Goal: Obtain resource: Obtain resource

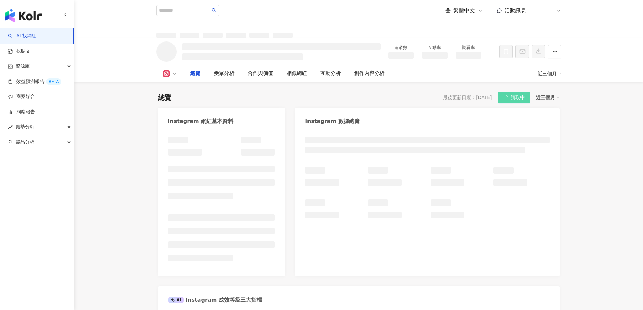
select select "*****"
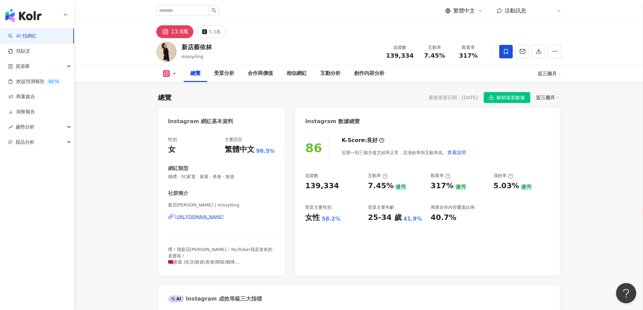
drag, startPoint x: 519, startPoint y: 96, endPoint x: 411, endPoint y: 175, distance: 133.5
click at [519, 96] on span "解鎖最新數據" at bounding box center [510, 97] width 28 height 11
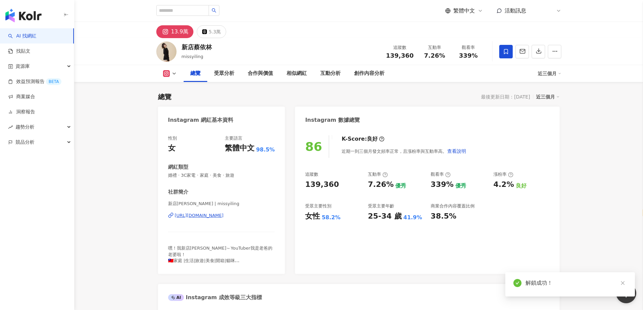
click at [536, 51] on icon "button" at bounding box center [538, 51] width 6 height 6
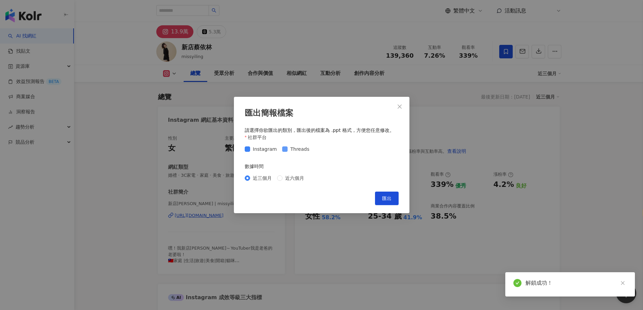
click at [282, 152] on label "Threads" at bounding box center [297, 148] width 30 height 7
click at [286, 156] on form "社群平台 Instagram Threads 數據時間 近三個月 近六個月" at bounding box center [322, 159] width 154 height 50
click at [289, 152] on span "Threads" at bounding box center [299, 148] width 24 height 7
click at [291, 150] on span "Threads" at bounding box center [299, 148] width 24 height 7
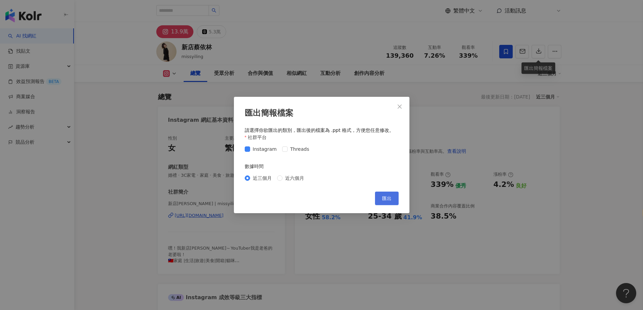
click at [386, 201] on span "匯出" at bounding box center [386, 198] width 9 height 5
click at [162, 195] on div "匯出簡報檔案 請選擇你欲匯出的類別，匯出後的檔案為 .ppt 格式，方便您任意修改。 社群平台 Instagram Threads 數據時間 近三個月 近六個…" at bounding box center [321, 155] width 643 height 310
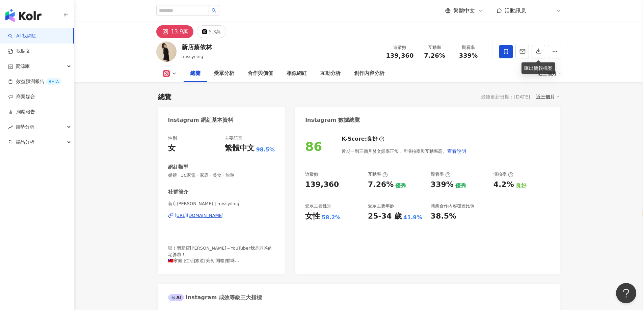
click at [224, 218] on div "https://www.instagram.com/missyiling/" at bounding box center [199, 216] width 49 height 6
drag, startPoint x: 235, startPoint y: 250, endPoint x: 224, endPoint y: 248, distance: 11.3
click at [224, 248] on span "嘿！我新店蔡～YouTuber我是老爸的老婆啦！ 🇹🇼家庭 |生活|旅遊|美食|開箱|貓咪 🌟IG每天更新日常 🇸🇬新加坡留學居住9個月分享 👧🏻16歲 Ti…" at bounding box center [220, 276] width 104 height 60
click at [223, 248] on span "嘿！我新店蔡～YouTuber我是老爸的老婆啦！ 🇹🇼家庭 |生活|旅遊|美食|開箱|貓咪 🌟IG每天更新日常 🇸🇬新加坡留學居住9個月分享 👧🏻16歲 Ti…" at bounding box center [220, 276] width 104 height 60
drag, startPoint x: 182, startPoint y: 248, endPoint x: 193, endPoint y: 249, distance: 10.6
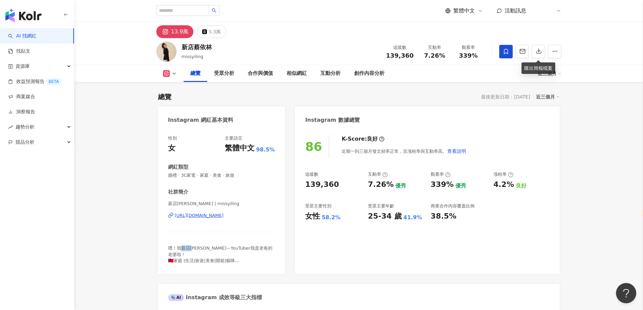
click at [193, 249] on span "嘿！我新店蔡～YouTuber我是老爸的老婆啦！ 🇹🇼家庭 |生活|旅遊|美食|開箱|貓咪 🌟IG每天更新日常 🇸🇬新加坡留學居住9個月分享 👧🏻16歲 Ti…" at bounding box center [220, 276] width 104 height 60
copy span "新店蔡"
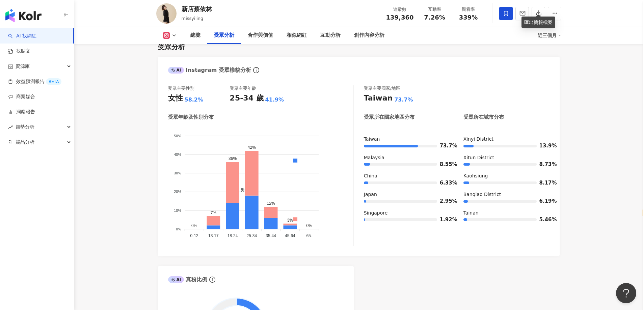
scroll to position [573, 0]
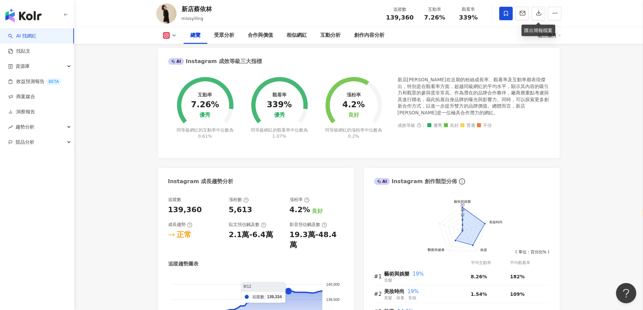
scroll to position [304, 0]
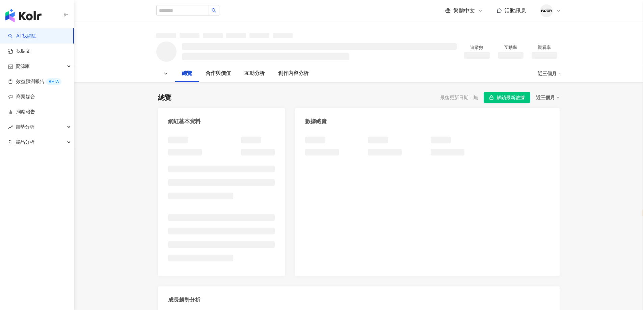
select select "*****"
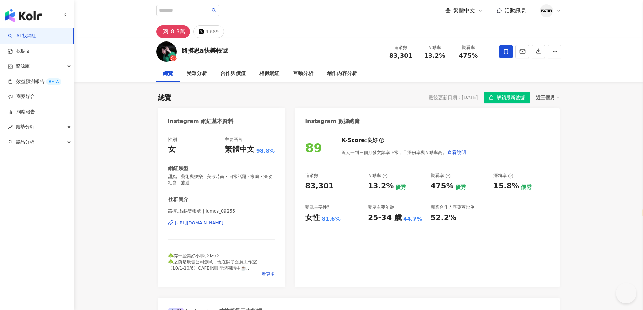
click at [511, 96] on span "解鎖最新數據" at bounding box center [510, 97] width 28 height 11
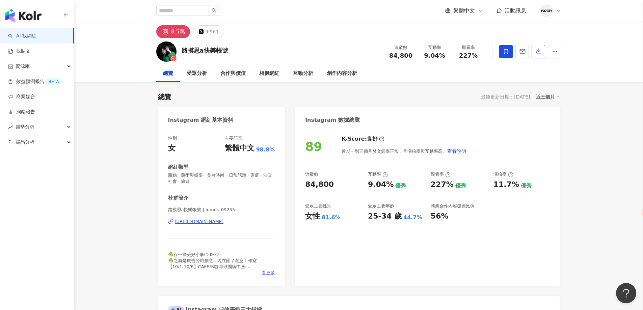
click at [541, 55] on button "button" at bounding box center [537, 51] width 13 height 13
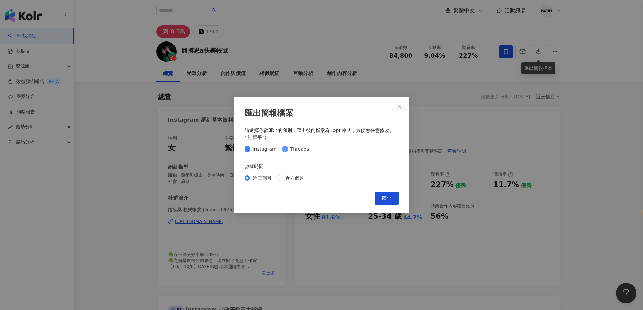
click at [289, 151] on span "Threads" at bounding box center [299, 148] width 24 height 7
click at [390, 199] on span "匯出" at bounding box center [386, 198] width 9 height 5
click at [545, 188] on div "匯出簡報檔案 請選擇你欲匯出的類別，匯出後的檔案為 .ppt 格式，方便您任意修改。 社群平台 Instagram Threads 數據時間 近三個月 近六個…" at bounding box center [321, 155] width 643 height 310
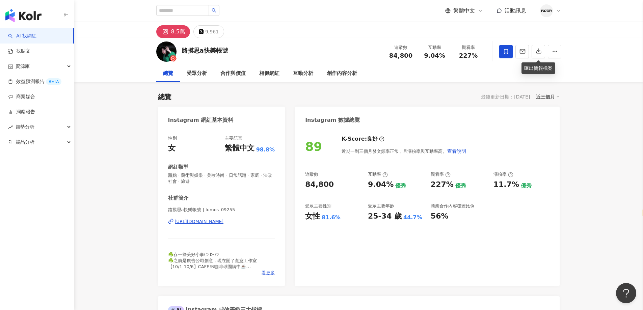
click at [215, 224] on div "https://www.instagram.com/lumos_09255/" at bounding box center [199, 222] width 49 height 6
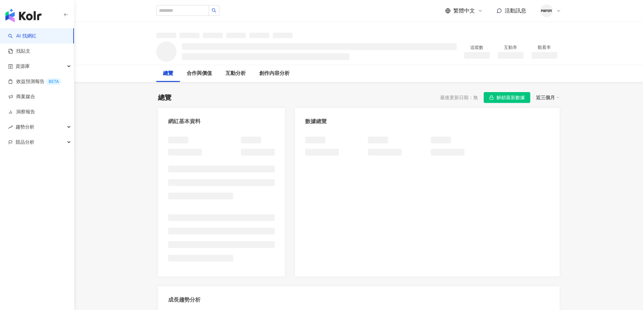
click at [508, 96] on span "解鎖最新數據" at bounding box center [510, 97] width 28 height 11
select select "*****"
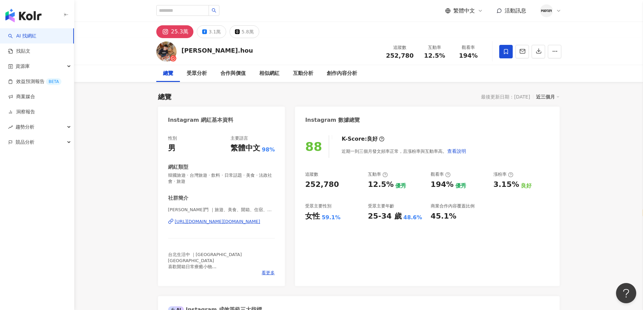
click at [541, 52] on icon "button" at bounding box center [538, 51] width 6 height 6
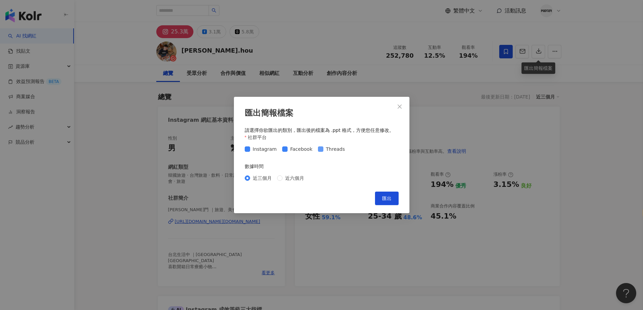
click at [334, 150] on span "Threads" at bounding box center [335, 148] width 24 height 7
click at [381, 198] on button "匯出" at bounding box center [387, 198] width 24 height 13
click at [347, 260] on div "匯出簡報檔案 請選擇你欲匯出的類別，匯出後的檔案為 .ppt 格式，方便您任意修改。 社群平台 Instagram Facebook Threads 數據時間…" at bounding box center [321, 155] width 643 height 310
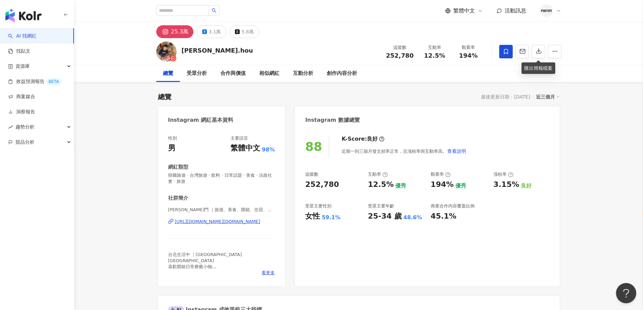
click at [218, 220] on div "[URL][DOMAIN_NAME][DOMAIN_NAME]" at bounding box center [217, 222] width 85 height 6
